Goal: Information Seeking & Learning: Learn about a topic

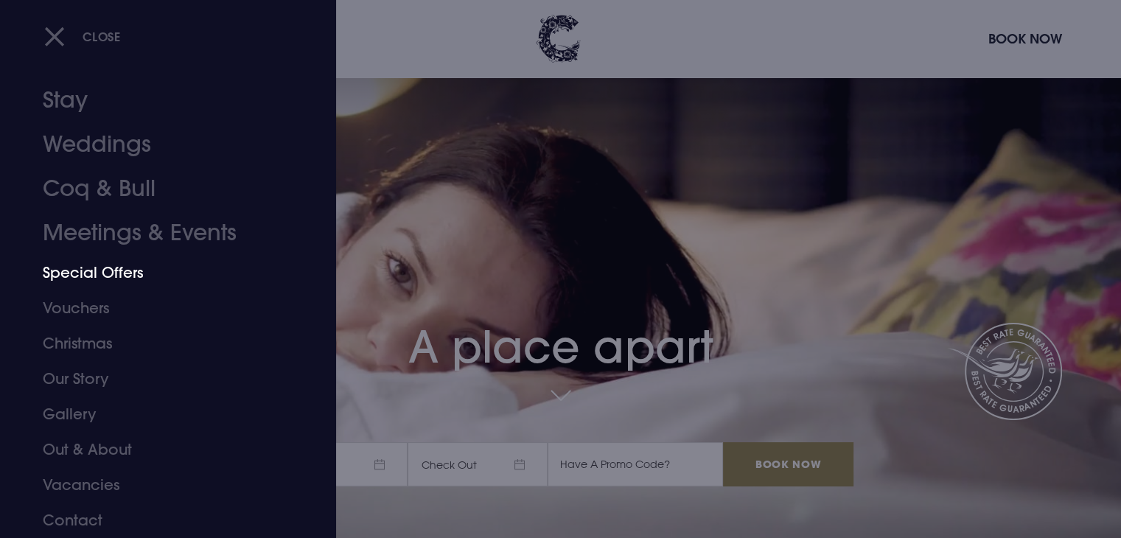
scroll to position [147, 0]
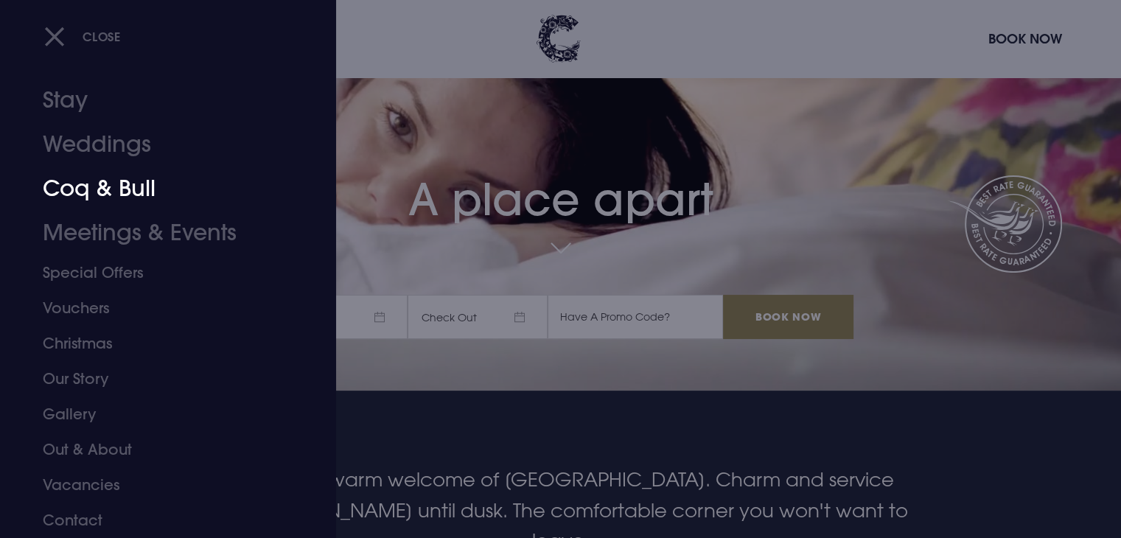
click at [119, 186] on link "Coq & Bull" at bounding box center [159, 189] width 233 height 44
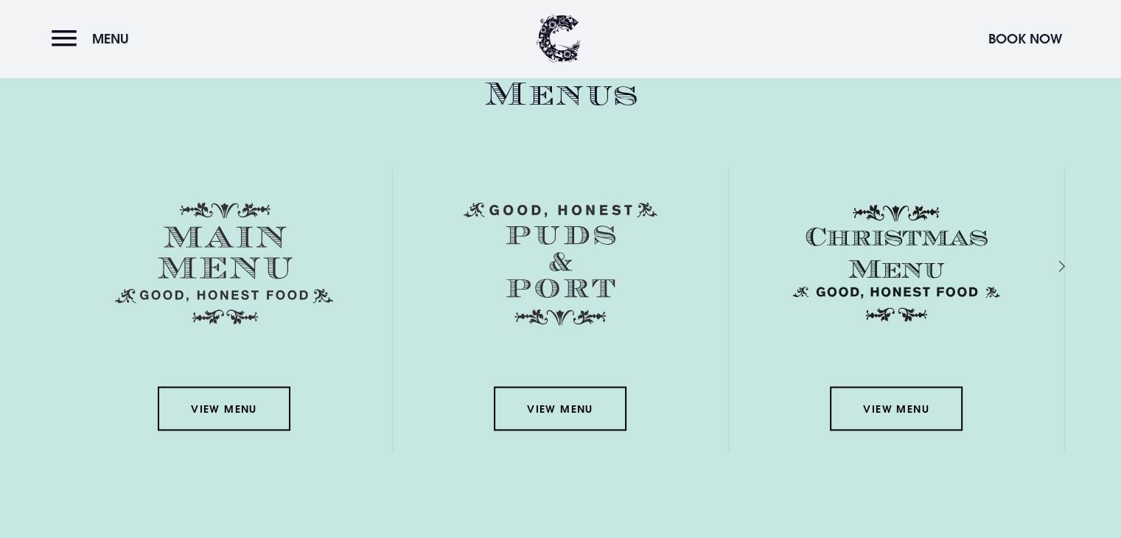
scroll to position [2506, 0]
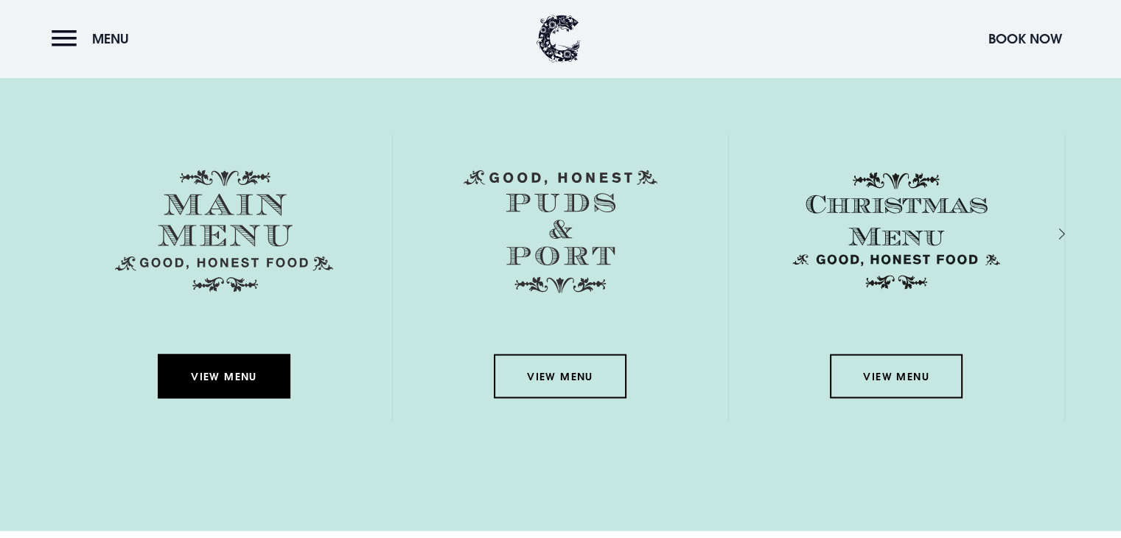
click at [236, 375] on link "View Menu" at bounding box center [224, 376] width 133 height 44
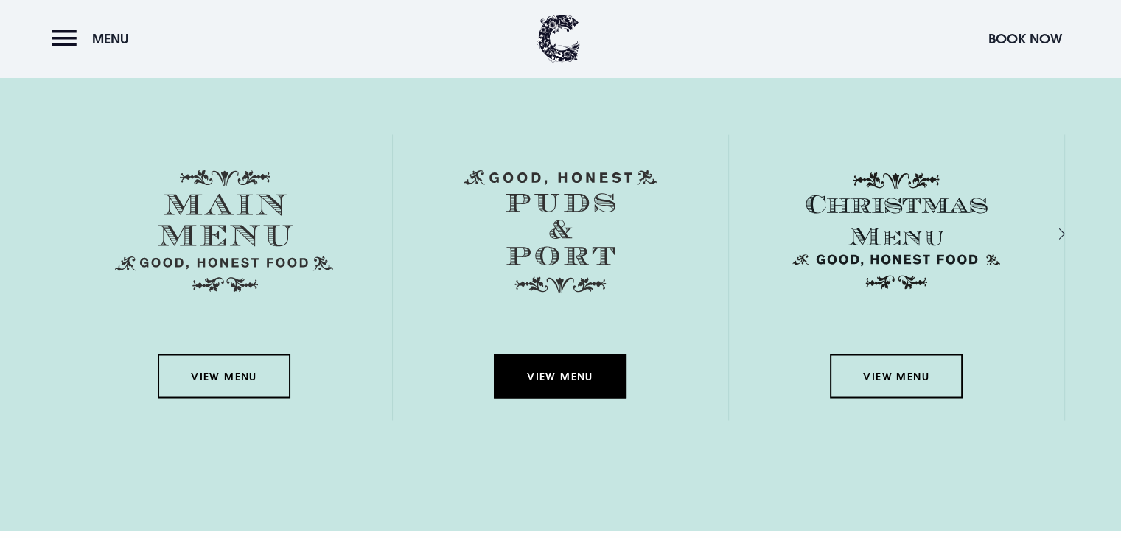
click at [526, 383] on link "View Menu" at bounding box center [560, 376] width 133 height 44
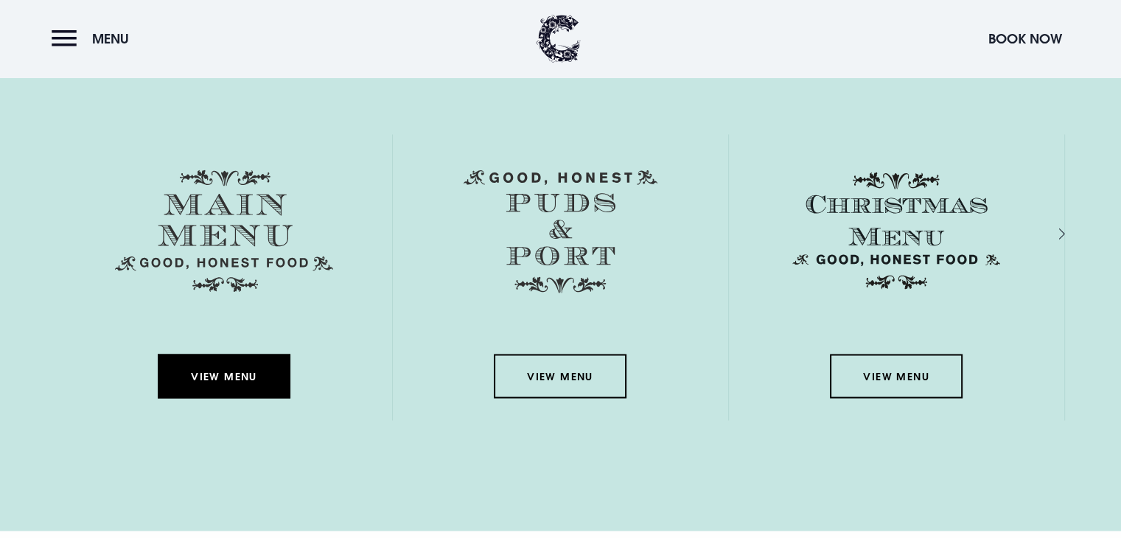
click at [259, 360] on link "View Menu" at bounding box center [224, 376] width 133 height 44
